Goal: Information Seeking & Learning: Learn about a topic

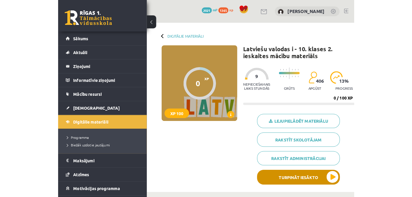
scroll to position [137, 0]
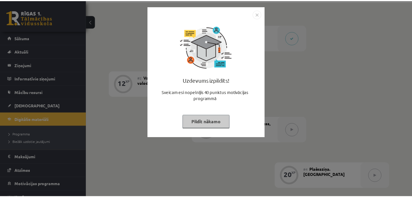
scroll to position [137, 0]
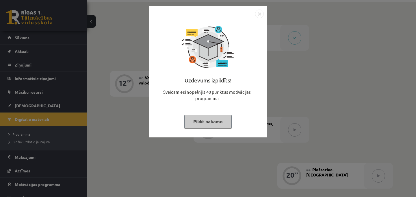
click at [209, 118] on button "Pildīt nākamo" at bounding box center [207, 121] width 47 height 13
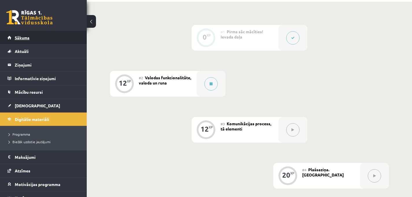
click at [27, 38] on span "Sākums" at bounding box center [22, 37] width 15 height 5
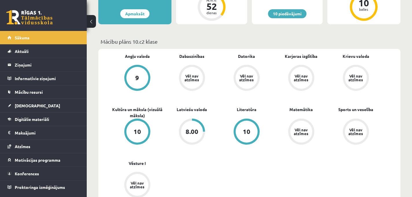
scroll to position [142, 0]
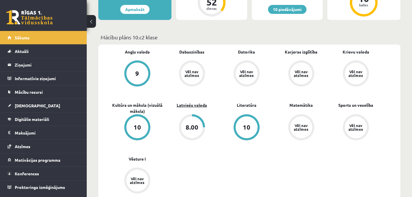
click at [191, 106] on link "Latviešu valoda" at bounding box center [191, 105] width 30 height 6
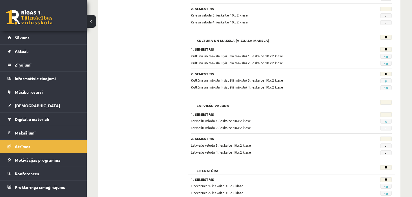
scroll to position [319, 0]
click at [386, 122] on link "8" at bounding box center [385, 122] width 2 height 5
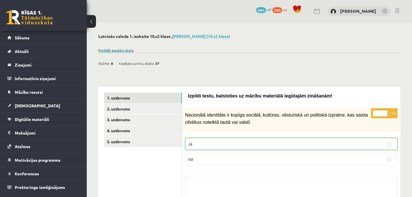
click at [118, 51] on link "Parādīt punktu skalu" at bounding box center [115, 50] width 35 height 5
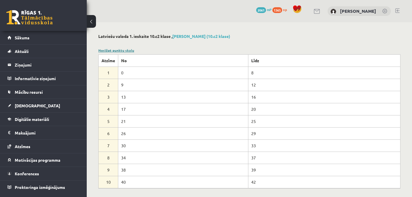
click at [118, 51] on link "Noslēpt punktu skalu" at bounding box center [116, 50] width 36 height 5
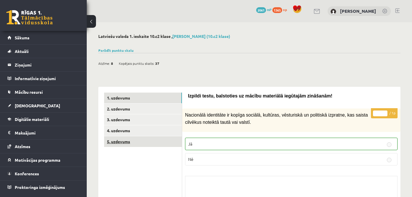
click at [150, 140] on link "5. uzdevums" at bounding box center [143, 141] width 78 height 11
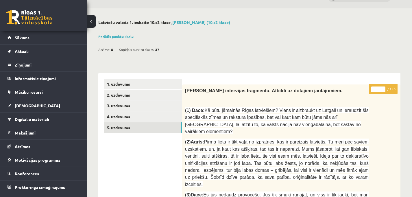
scroll to position [18, 0]
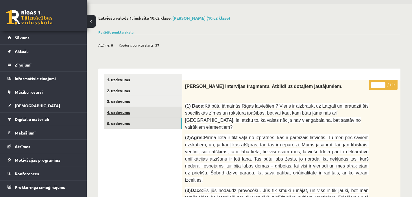
click at [144, 109] on link "4. uzdevums" at bounding box center [143, 112] width 78 height 11
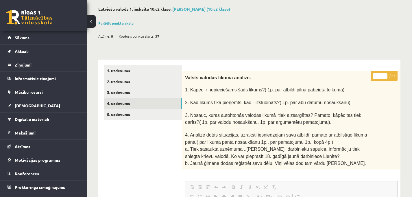
scroll to position [0, 0]
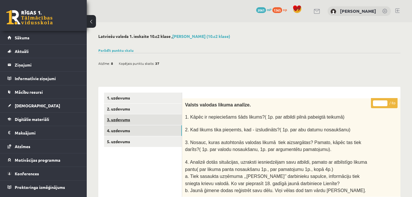
click at [149, 122] on link "3. uzdevums" at bounding box center [143, 119] width 78 height 11
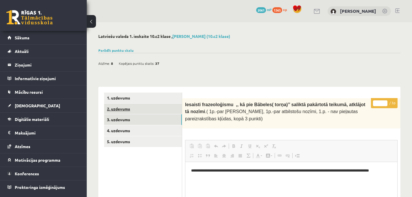
click at [134, 108] on link "2. uzdevums" at bounding box center [143, 108] width 78 height 11
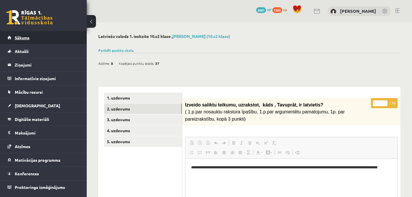
click at [51, 39] on link "Sākums" at bounding box center [44, 37] width 72 height 13
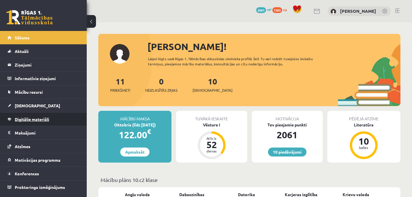
click at [44, 119] on span "Digitālie materiāli" at bounding box center [32, 118] width 34 height 5
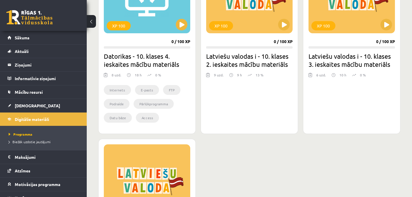
scroll to position [1485, 0]
click at [286, 25] on button at bounding box center [284, 25] width 12 height 12
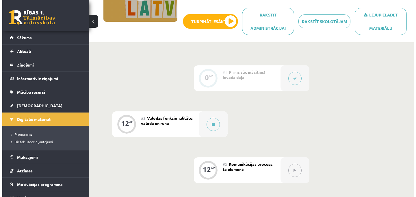
scroll to position [106, 0]
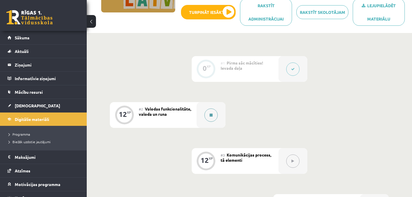
click at [210, 116] on icon at bounding box center [210, 114] width 3 height 3
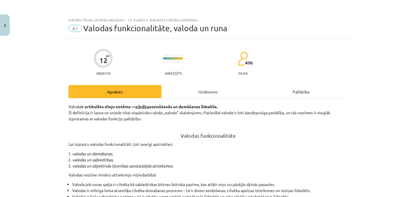
click at [204, 88] on div "Uzdevums" at bounding box center [207, 91] width 93 height 13
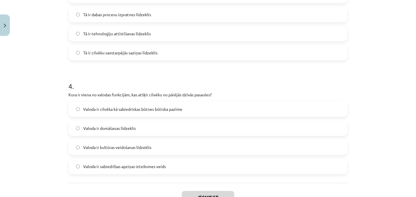
scroll to position [428, 0]
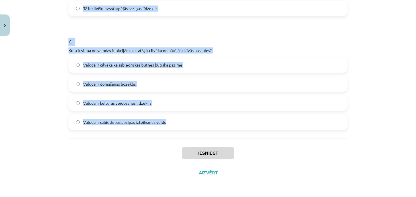
drag, startPoint x: 65, startPoint y: 114, endPoint x: 170, endPoint y: 133, distance: 106.4
copy form "1 . Kā valoda ietekmē atsevišķa cilvēka domāšanas procesus? Tā palīdz cilvēkam …"
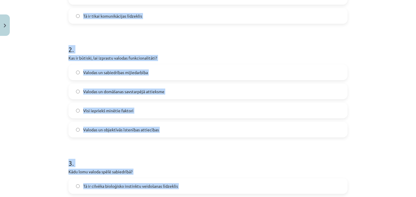
scroll to position [0, 0]
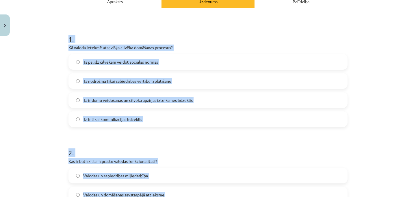
click at [96, 102] on span "Tā ir domu veidošanas un cilvēka apziņas izteiksmes līdzeklis" at bounding box center [137, 100] width 109 height 6
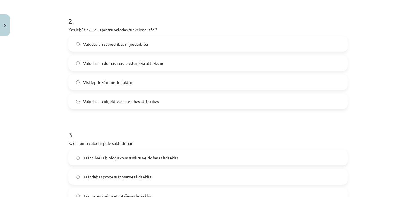
scroll to position [224, 0]
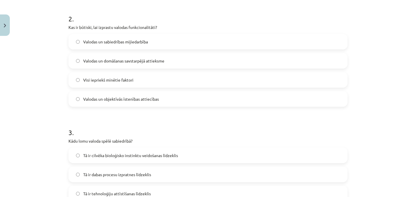
click at [104, 76] on label "Visi iepriekš minētie faktori" at bounding box center [208, 79] width 278 height 14
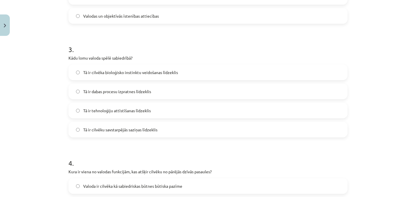
scroll to position [308, 0]
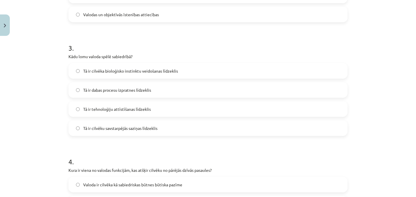
click at [113, 74] on span "Tā ir cilvēka bioloģisko instinktu veidošanas līdzeklis" at bounding box center [130, 71] width 95 height 6
click at [114, 129] on span "Tā ir cilvēku savstarpējās saziņas līdzeklis" at bounding box center [120, 128] width 74 height 6
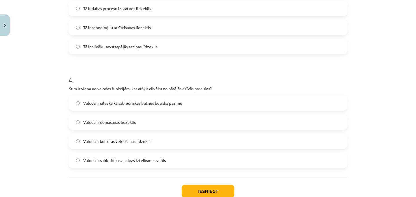
scroll to position [401, 0]
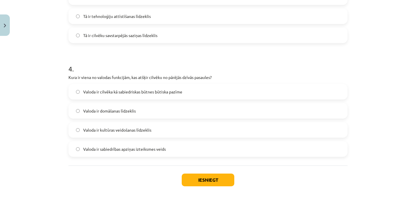
click at [165, 92] on span "Valoda ir cilvēka kā sabiedriskas būtnes būtiska pazīme" at bounding box center [132, 92] width 99 height 6
click at [213, 180] on button "Iesniegt" at bounding box center [208, 179] width 53 height 13
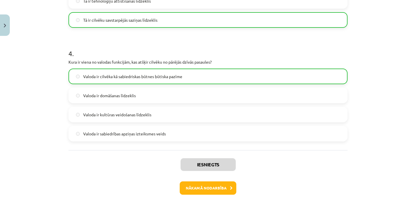
scroll to position [446, 0]
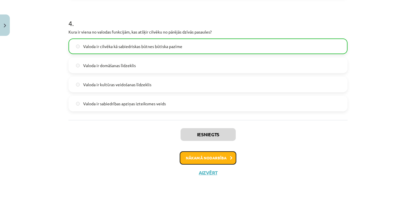
click at [198, 155] on button "Nākamā nodarbība" at bounding box center [208, 157] width 57 height 13
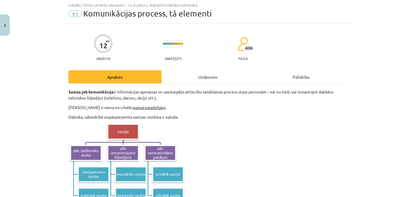
scroll to position [14, 0]
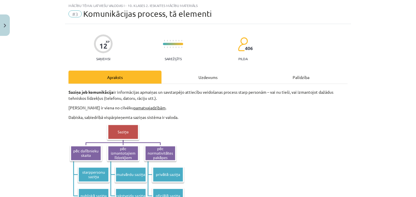
click at [205, 77] on div "Uzdevums" at bounding box center [207, 76] width 93 height 13
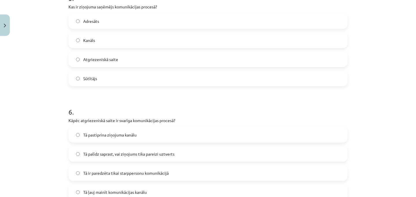
scroll to position [655, 0]
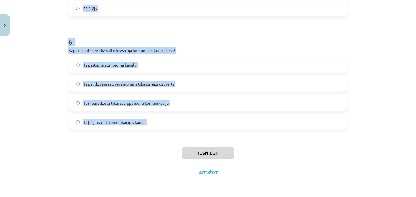
drag, startPoint x: 65, startPoint y: 113, endPoint x: 170, endPoint y: 126, distance: 105.7
copy form "1 . Kāda loma ir kanālam komunikācijas procesā? Nodrošina ziņojuma nosūtīšanu n…"
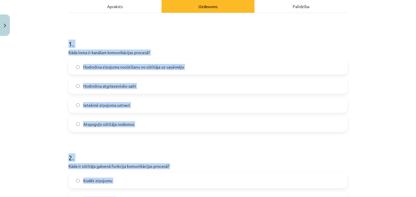
scroll to position [24, 0]
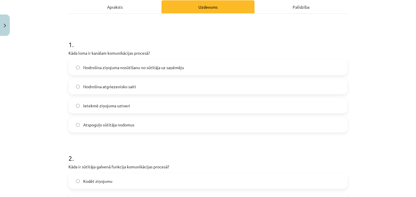
scroll to position [97, 0]
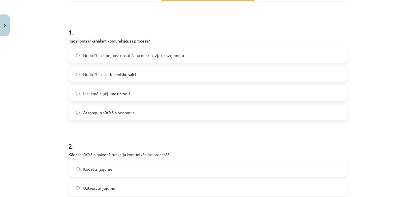
click at [117, 49] on label "Nodrošina ziņojuma nosūtīšanu no sūtītāja uz saņēmēju" at bounding box center [208, 55] width 278 height 14
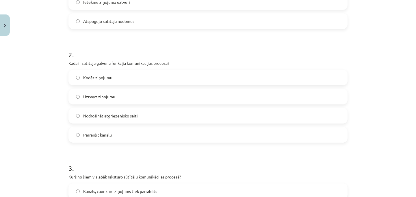
scroll to position [189, 0]
click at [98, 77] on span "Kodēt ziņojumu" at bounding box center [97, 77] width 29 height 6
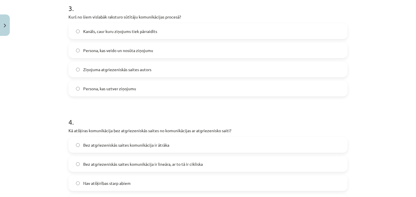
scroll to position [348, 0]
click at [104, 50] on span "Persona, kas veido un nosūta ziņojumu" at bounding box center [118, 50] width 70 height 6
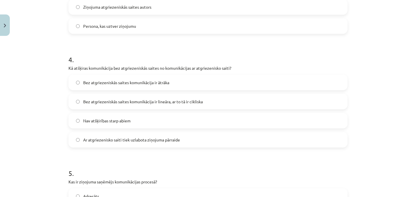
scroll to position [415, 0]
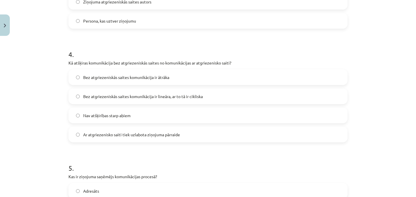
click at [122, 94] on span "Bez atgriezeniskās saites komunikācija ir lineāra, ar to tā ir cikliska" at bounding box center [143, 96] width 120 height 6
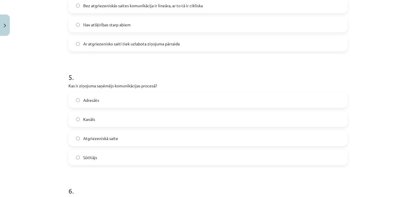
scroll to position [511, 0]
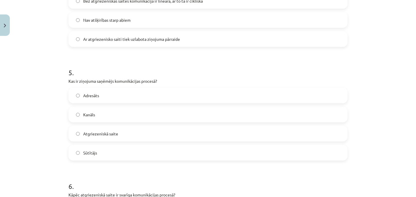
click at [100, 100] on label "Adresāts" at bounding box center [208, 95] width 278 height 14
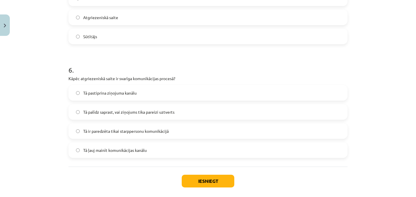
scroll to position [655, 0]
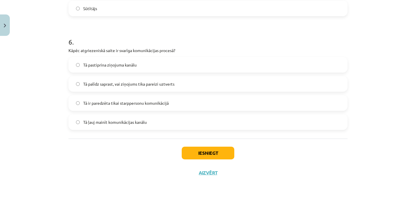
click at [127, 81] on span "Tā palīdz saprast, vai ziņojums tika pareizi uztverts" at bounding box center [128, 84] width 91 height 6
click at [213, 153] on button "Iesniegt" at bounding box center [208, 152] width 53 height 13
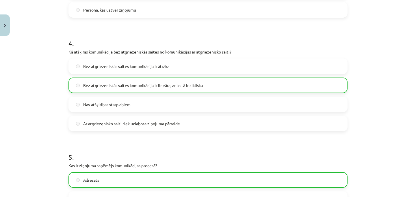
scroll to position [673, 0]
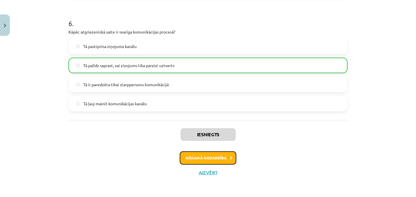
click at [207, 155] on button "Nākamā nodarbība" at bounding box center [208, 157] width 57 height 13
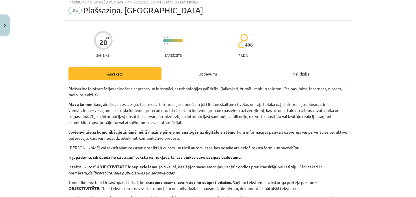
scroll to position [14, 0]
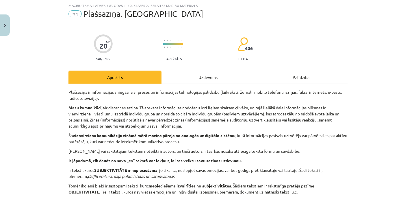
click at [196, 73] on div "Uzdevums" at bounding box center [207, 76] width 93 height 13
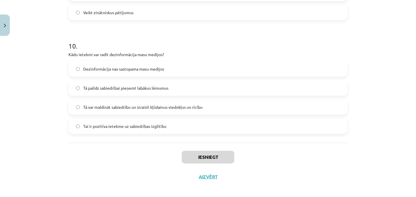
scroll to position [1109, 0]
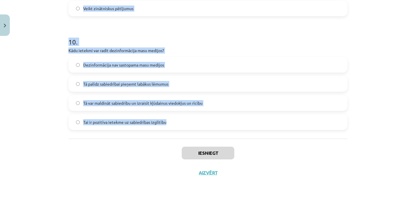
drag, startPoint x: 62, startPoint y: 111, endPoint x: 188, endPoint y: 129, distance: 126.6
copy form "1 . Kā masu mediji ietekmē sabiedrību? Tie neietekmē sabiedrību vispār Tie tika…"
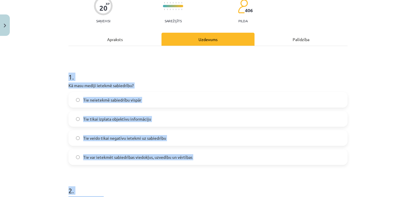
scroll to position [0, 0]
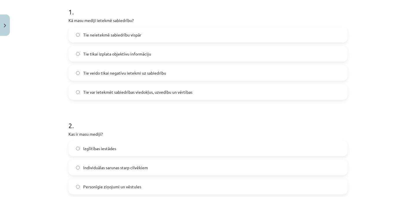
scroll to position [120, 0]
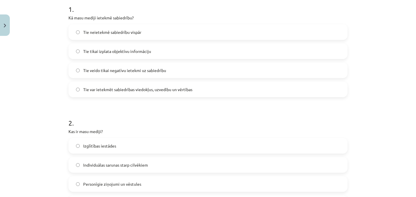
click at [94, 92] on span "Tie var ietekmēt sabiedrības viedokļus, uzvedību un vērtības" at bounding box center [137, 89] width 109 height 6
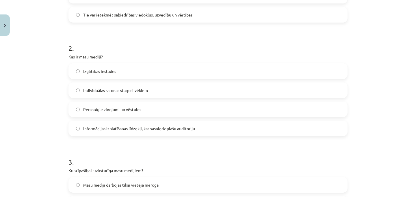
scroll to position [195, 0]
click at [127, 133] on label "Informācijas izplatīšanas līdzekļi, kas sasniedz plašu auditoriju" at bounding box center [208, 127] width 278 height 14
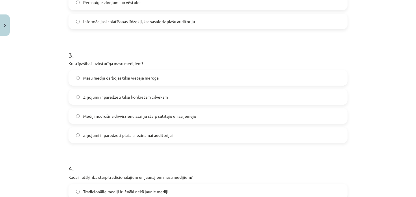
scroll to position [304, 0]
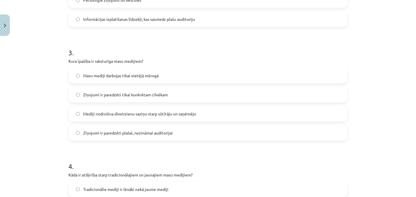
click at [101, 133] on span "Ziņojumi ir paredzēti plašai, nezināmai auditorijai" at bounding box center [128, 133] width 90 height 6
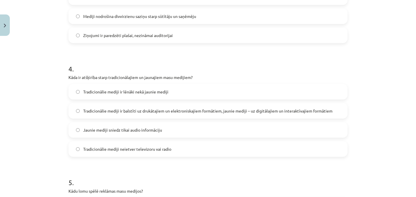
scroll to position [403, 0]
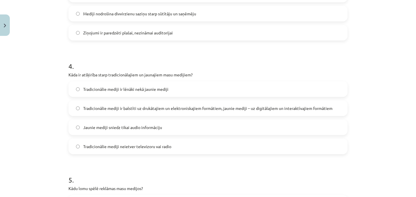
click at [190, 111] on label "Tradicionālie mediji ir balstīti uz drukātajiem un elektroniskajiem formātiem, …" at bounding box center [208, 108] width 278 height 14
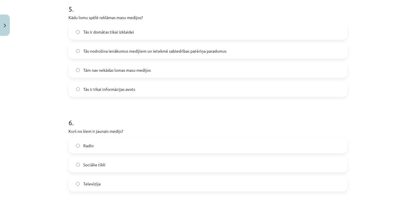
scroll to position [577, 0]
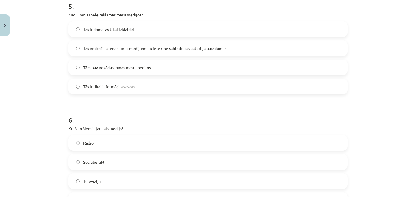
click at [101, 47] on span "Tās nodrošina ienākumus medijiem un ietekmē sabiedrības patēriņa paradumus" at bounding box center [154, 48] width 143 height 6
click at [87, 160] on span "Sociālie tīkli" at bounding box center [94, 162] width 22 height 6
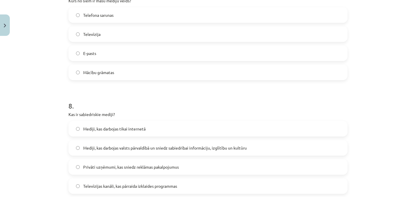
scroll to position [820, 0]
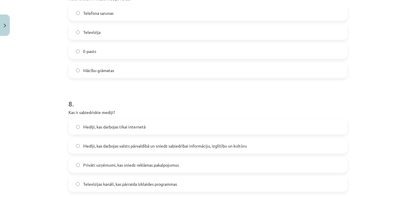
click at [92, 34] on span "Televīzija" at bounding box center [91, 32] width 17 height 6
click at [120, 141] on label "Mediji, kas darbojas valsts pārvaldībā un sniedz sabiedrībai informāciju, izglī…" at bounding box center [208, 145] width 278 height 14
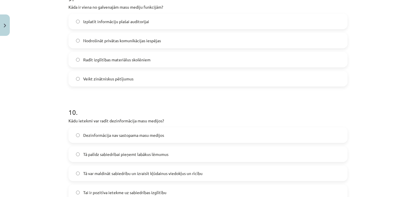
scroll to position [1042, 0]
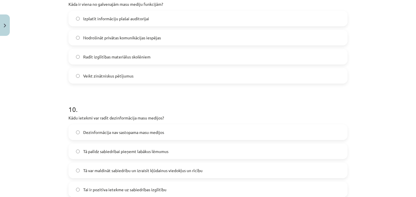
click at [96, 12] on label "Izplatīt informāciju plašai auditorijai" at bounding box center [208, 18] width 278 height 14
click at [111, 167] on span "Tā var maldināt sabiedrību un izraisīt kļūdainus viedokļus un rīcību" at bounding box center [142, 170] width 119 height 6
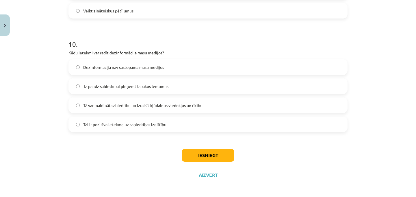
scroll to position [1109, 0]
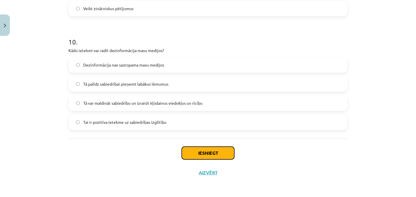
click at [200, 150] on button "Iesniegt" at bounding box center [208, 152] width 53 height 13
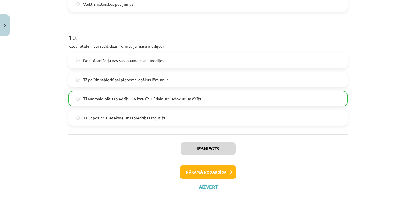
scroll to position [1127, 0]
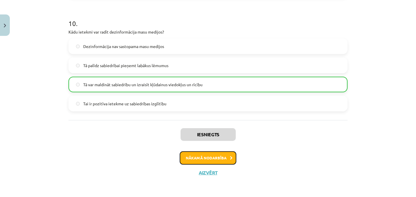
click at [230, 156] on icon at bounding box center [231, 158] width 3 height 4
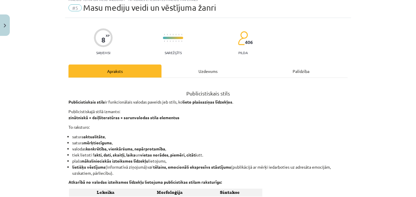
scroll to position [14, 0]
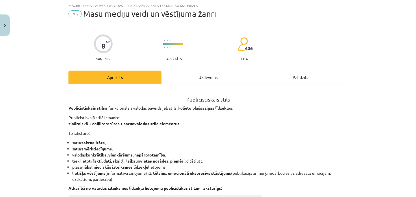
click at [203, 81] on div "Uzdevums" at bounding box center [207, 76] width 93 height 13
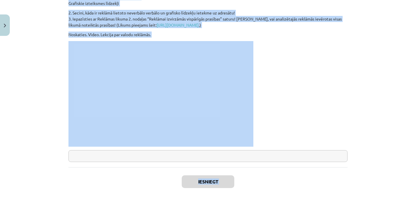
scroll to position [194, 0]
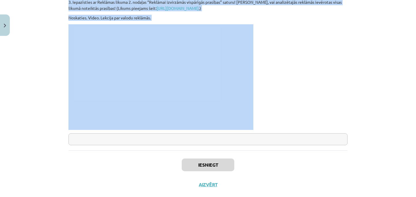
drag, startPoint x: 65, startPoint y: 112, endPoint x: 224, endPoint y: 127, distance: 159.8
click at [170, 97] on div "8 XP Saņemsi Sarežģīts 406 pilda Apraksts Uzdevums Palīdzība 1 . Izvēlies trīs …" at bounding box center [208, 19] width 286 height 349
click at [327, 87] on p at bounding box center [207, 76] width 279 height 105
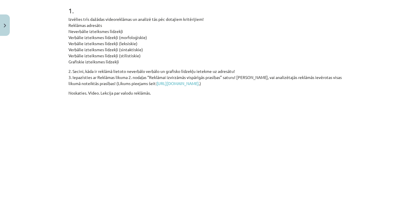
scroll to position [118, 0]
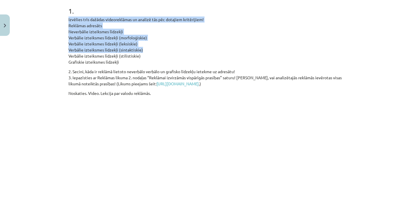
drag, startPoint x: 65, startPoint y: 18, endPoint x: 138, endPoint y: 49, distance: 79.5
click at [138, 49] on div "8 XP Saņemsi Sarežģīts 406 pilda Apraksts Uzdevums Palīdzība 1 . Izvēlies trīs …" at bounding box center [208, 94] width 286 height 349
click at [144, 37] on p "Izvēlies trīs dažādas videoreklāmas un analizē tās pēc dotajiem kritērijiem! Re…" at bounding box center [207, 40] width 279 height 49
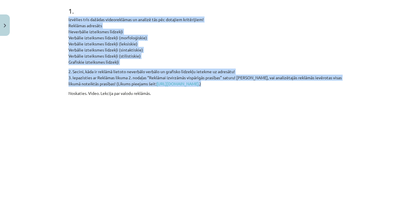
drag, startPoint x: 65, startPoint y: 17, endPoint x: 248, endPoint y: 85, distance: 195.2
click at [248, 85] on div "8 XP Saņemsi Sarežģīts 406 pilda Apraksts Uzdevums Palīdzība 1 . Izvēlies trīs …" at bounding box center [208, 94] width 286 height 349
copy div "Izvēlies trīs dažādas videoreklāmas un analizē tās pēc dotajiem kritērijiem! Re…"
click at [274, 85] on p "2. Secini, kāda ir reklāmā lietoto neverbālo verbālo un grafisko līdzekļu ietek…" at bounding box center [207, 77] width 279 height 18
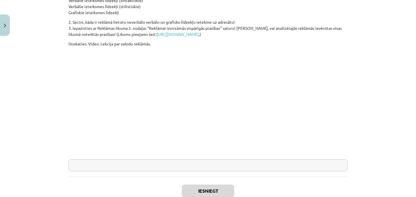
scroll to position [166, 0]
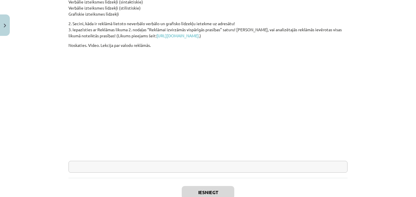
click at [106, 166] on input "text" at bounding box center [207, 167] width 279 height 12
paste input "**********"
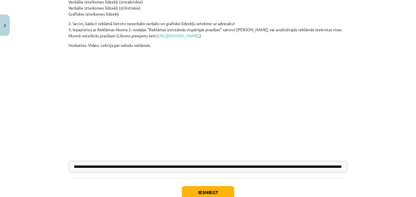
scroll to position [0, 0]
click at [320, 164] on input "text" at bounding box center [207, 167] width 279 height 12
click at [330, 166] on input "text" at bounding box center [207, 167] width 279 height 12
drag, startPoint x: 300, startPoint y: 167, endPoint x: 356, endPoint y: 164, distance: 55.8
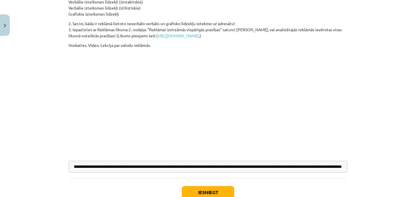
click at [356, 164] on div "Mācību tēma: Latviešu valodas i - 10. klases 2. ieskaites mācību materiāls #5 M…" at bounding box center [208, 98] width 416 height 197
click at [340, 168] on input "text" at bounding box center [207, 167] width 279 height 12
paste input "**********"
drag, startPoint x: 294, startPoint y: 168, endPoint x: 370, endPoint y: 168, distance: 76.0
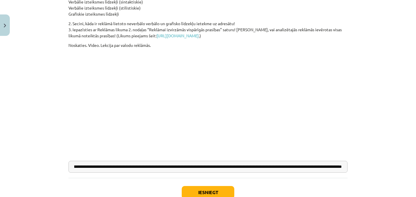
click at [370, 168] on div "Mācību tēma: Latviešu valodas i - 10. klases 2. ieskaites mācību materiāls #5 M…" at bounding box center [208, 98] width 416 height 197
click at [340, 167] on input "text" at bounding box center [207, 167] width 279 height 12
paste input "**********"
type input "**********"
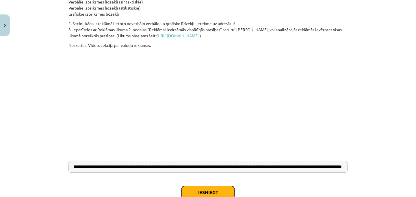
click at [211, 189] on button "Iesniegt" at bounding box center [208, 192] width 53 height 13
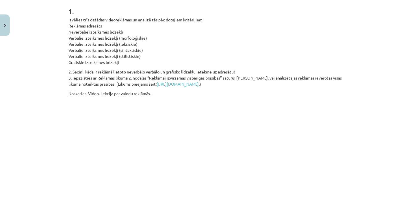
scroll to position [224, 0]
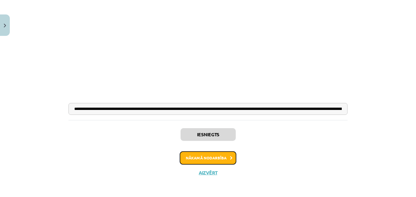
click at [217, 157] on button "Nākamā nodarbība" at bounding box center [208, 157] width 57 height 13
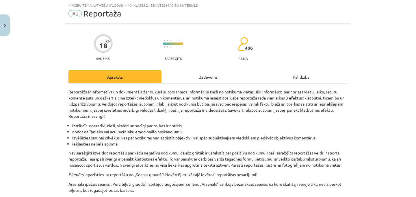
scroll to position [14, 0]
click at [194, 78] on div "Uzdevums" at bounding box center [207, 76] width 93 height 13
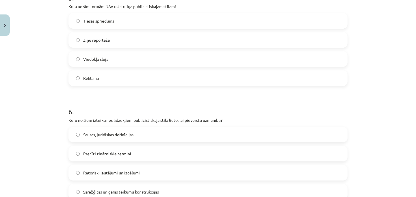
scroll to position [655, 0]
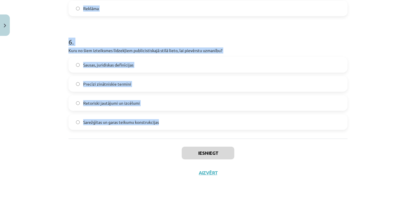
drag, startPoint x: 64, startPoint y: 44, endPoint x: 161, endPoint y: 129, distance: 128.7
copy form "1 . Kāds ir publicistiskā stila galvenais informācijas avots? Personīgā pieredz…"
click at [61, 31] on div "Mācību tēma: Latviešu valodas i - 10. klases 2. ieskaites mācību materiāls #6 R…" at bounding box center [208, 98] width 416 height 197
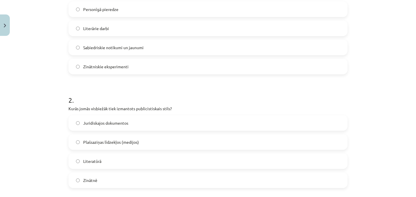
scroll to position [127, 0]
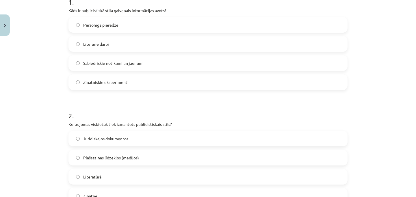
click at [111, 62] on span "Sabiedriskie notikumi un jaunumi" at bounding box center [113, 63] width 60 height 6
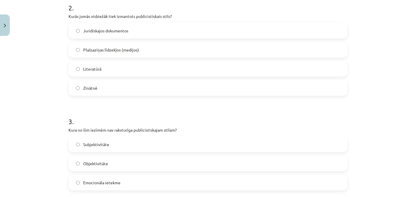
scroll to position [237, 0]
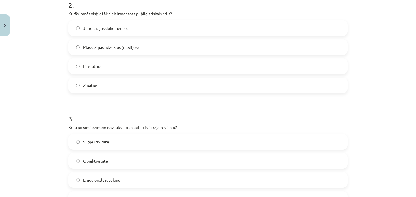
click at [118, 48] on span "Plašsaziņas līdzekļos (medijos)" at bounding box center [111, 47] width 56 height 6
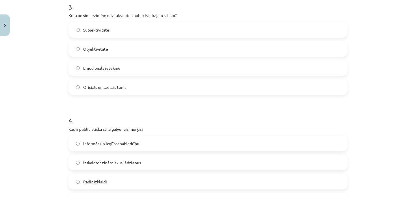
scroll to position [354, 0]
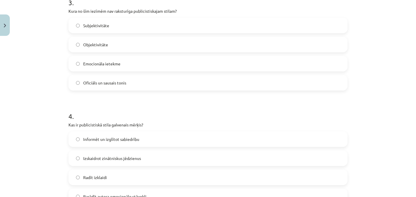
click at [99, 82] on span "Oficiāls un sausais tonis" at bounding box center [104, 83] width 43 height 6
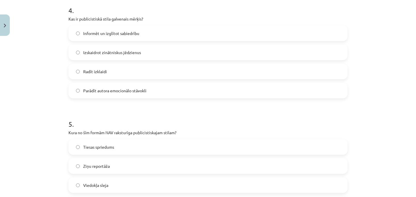
scroll to position [462, 0]
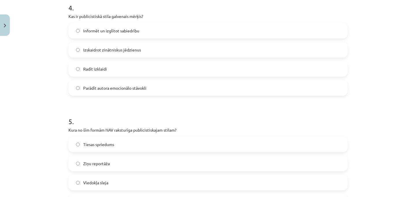
click at [106, 31] on span "Informēt un izglītot sabiedrību" at bounding box center [111, 31] width 56 height 6
click at [101, 146] on span "Tiesas spriedums" at bounding box center [98, 144] width 31 height 6
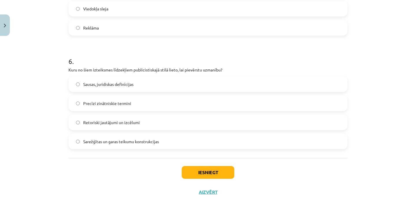
scroll to position [641, 0]
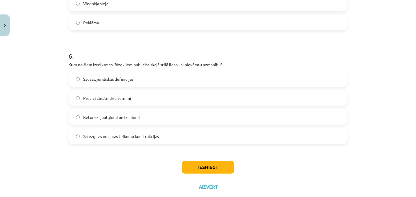
click at [109, 116] on span "Retoriski jautājumi un izcēlumi" at bounding box center [111, 117] width 57 height 6
click at [199, 163] on button "Iesniegt" at bounding box center [208, 167] width 53 height 13
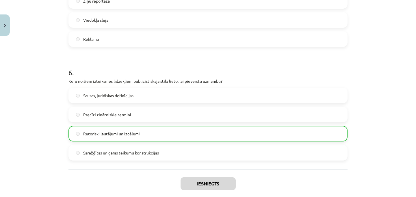
scroll to position [673, 0]
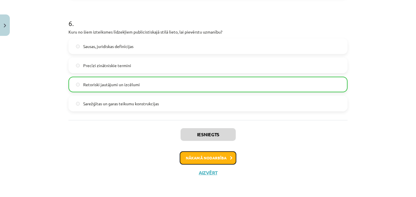
click at [212, 153] on button "Nākamā nodarbība" at bounding box center [208, 157] width 57 height 13
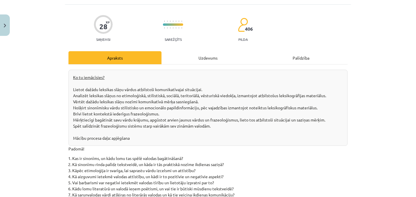
scroll to position [14, 0]
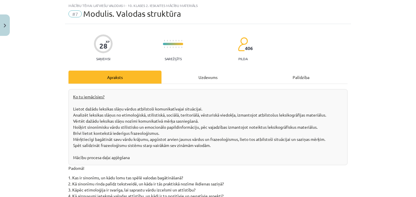
click at [197, 75] on div "Uzdevums" at bounding box center [207, 76] width 93 height 13
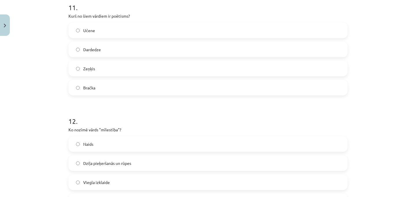
scroll to position [1563, 0]
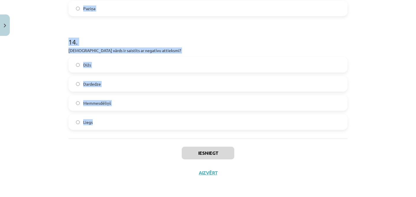
drag, startPoint x: 63, startPoint y: 114, endPoint x: 117, endPoint y: 124, distance: 54.9
copy form "1 . Kurš vārds ir vienkāršrunas vārds? Senči Mukt Plātīgs Antiņš 2 . Kurš no ši…"
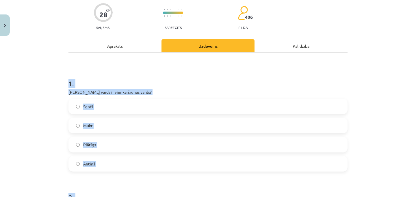
scroll to position [0, 0]
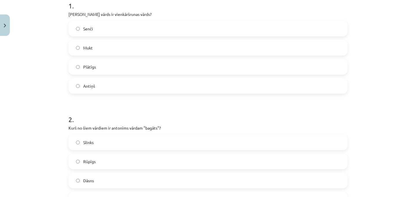
scroll to position [125, 0]
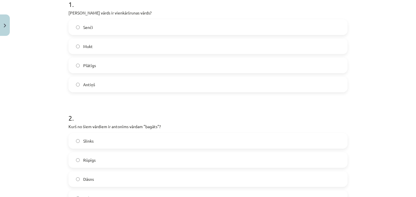
click at [89, 29] on span "Senči" at bounding box center [88, 27] width 10 height 6
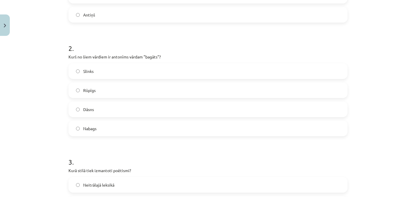
scroll to position [204, 0]
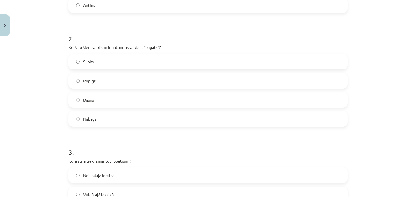
click at [99, 118] on label "Nabags" at bounding box center [208, 118] width 278 height 14
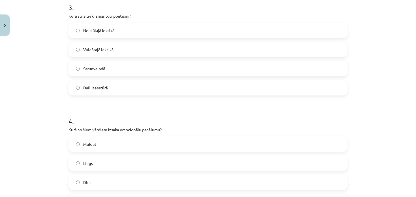
scroll to position [350, 0]
click at [96, 84] on span "Daiļliteratūrā" at bounding box center [95, 86] width 25 height 6
click at [84, 159] on span "Liegs" at bounding box center [88, 162] width 10 height 6
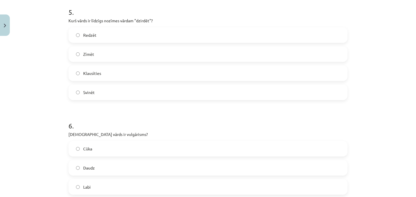
scroll to position [572, 0]
click at [95, 67] on label "Klausīties" at bounding box center [208, 71] width 278 height 14
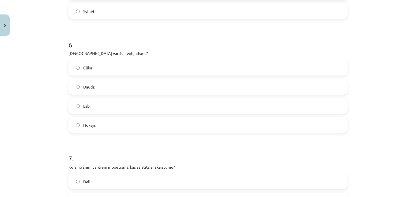
click at [95, 67] on label "Cūka" at bounding box center [208, 67] width 278 height 14
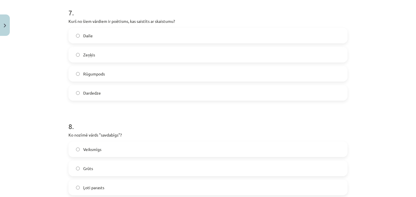
scroll to position [804, 0]
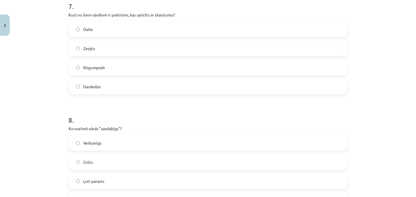
click at [100, 29] on label "Daile" at bounding box center [208, 29] width 278 height 14
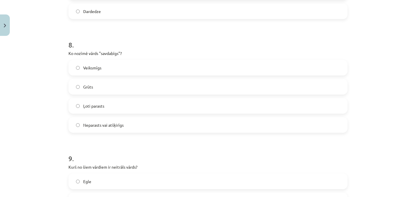
scroll to position [881, 0]
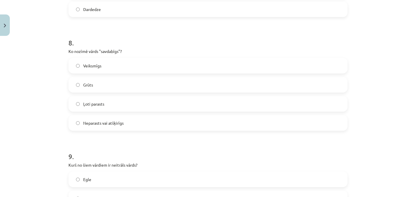
click at [107, 127] on label "Neparasts vai atšķirīgs" at bounding box center [208, 123] width 278 height 14
click at [89, 64] on label "Egle" at bounding box center [208, 65] width 278 height 14
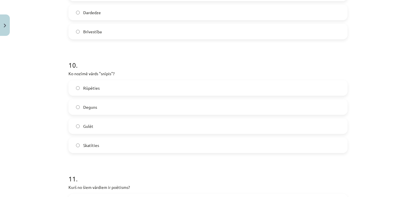
scroll to position [1086, 0]
click at [103, 107] on label "Deguns" at bounding box center [208, 107] width 278 height 14
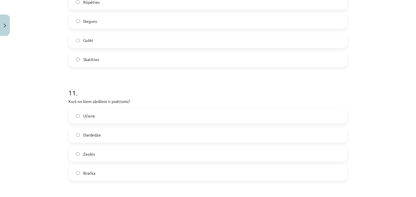
scroll to position [1184, 0]
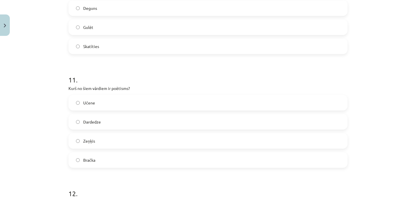
click at [92, 126] on label "Dardedze" at bounding box center [208, 121] width 278 height 14
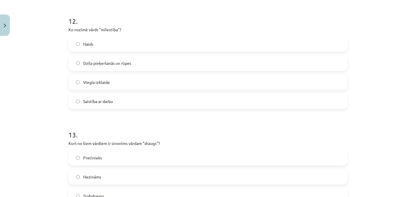
scroll to position [1360, 0]
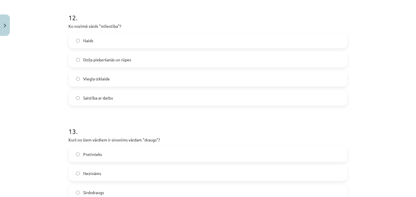
click at [97, 58] on span "Dziļa pieķeršanās un rūpes" at bounding box center [107, 60] width 48 height 6
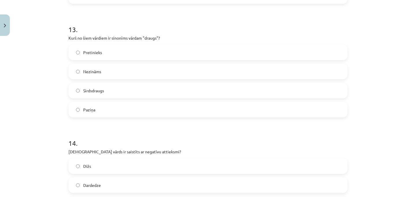
scroll to position [1470, 0]
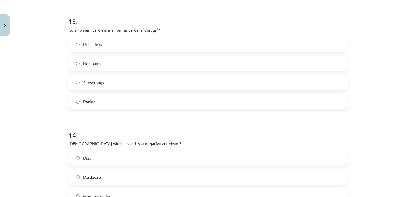
click at [97, 85] on span "Sirdsdraugs" at bounding box center [93, 82] width 21 height 6
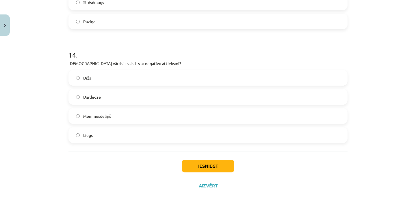
scroll to position [1551, 0]
click at [111, 113] on label "Memmesdēliņš" at bounding box center [208, 115] width 278 height 14
click at [210, 159] on button "Iesniegt" at bounding box center [208, 165] width 53 height 13
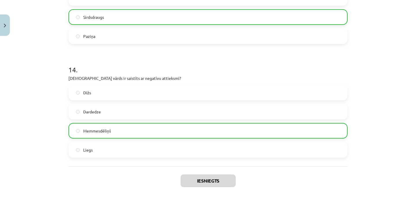
scroll to position [1581, 0]
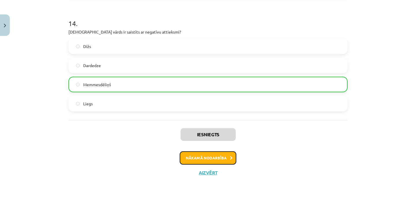
click at [188, 159] on button "Nākamā nodarbība" at bounding box center [208, 157] width 57 height 13
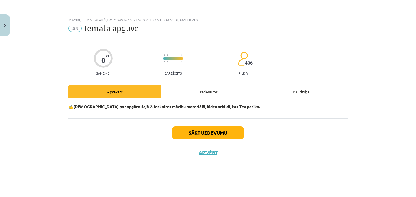
scroll to position [0, 0]
click at [212, 93] on div "Uzdevums" at bounding box center [207, 91] width 93 height 13
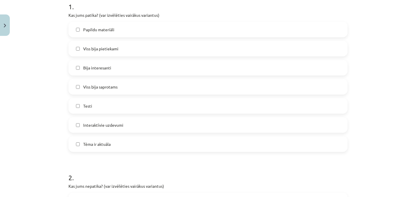
scroll to position [128, 0]
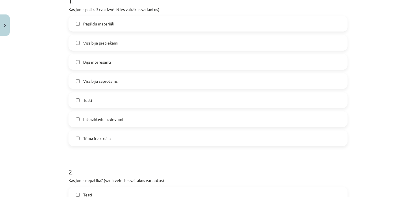
click at [96, 76] on label "Viss bija saprotams" at bounding box center [208, 81] width 278 height 14
click at [91, 58] on label "Bija interesanti" at bounding box center [208, 62] width 278 height 14
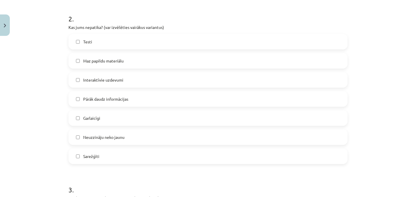
scroll to position [284, 0]
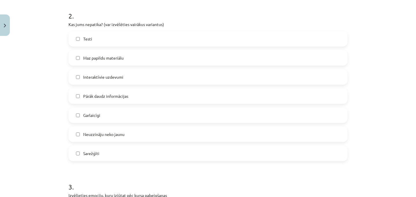
click at [105, 94] on span "Pārāk daudz informācijas" at bounding box center [105, 96] width 45 height 6
click at [94, 150] on span "Sarežģīti" at bounding box center [91, 153] width 16 height 6
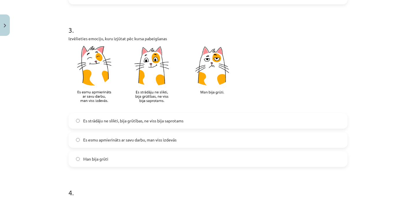
scroll to position [447, 0]
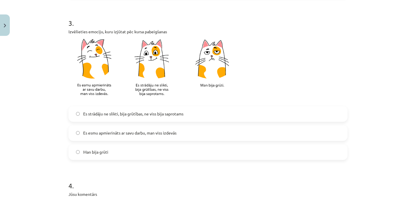
click at [144, 130] on span "Es esmu apmierināts ar savu darbu, man viss izdevās" at bounding box center [129, 133] width 93 height 6
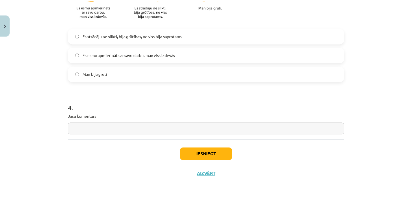
scroll to position [527, 0]
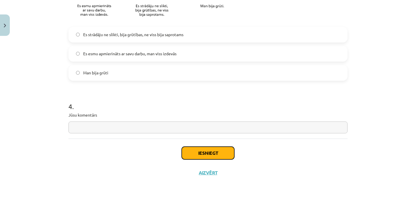
click at [216, 154] on button "Iesniegt" at bounding box center [208, 152] width 53 height 13
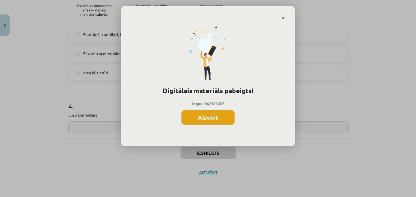
click at [222, 112] on button "Aizvērt" at bounding box center [207, 117] width 53 height 14
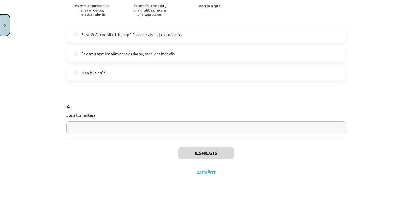
click at [6, 29] on button "Close" at bounding box center [5, 24] width 10 height 21
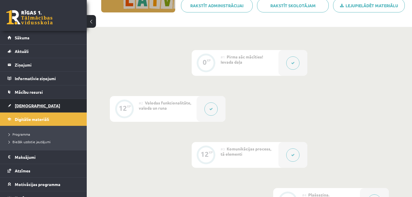
click at [28, 105] on span "[DEMOGRAPHIC_DATA]" at bounding box center [37, 105] width 45 height 5
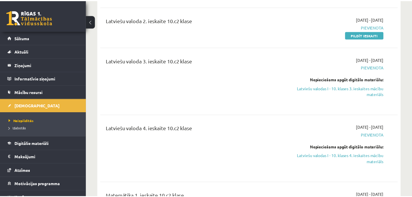
scroll to position [952, 0]
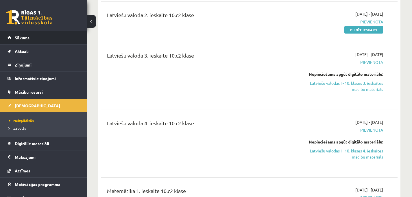
click at [32, 39] on link "Sākums" at bounding box center [44, 37] width 72 height 13
